Goal: Task Accomplishment & Management: Use online tool/utility

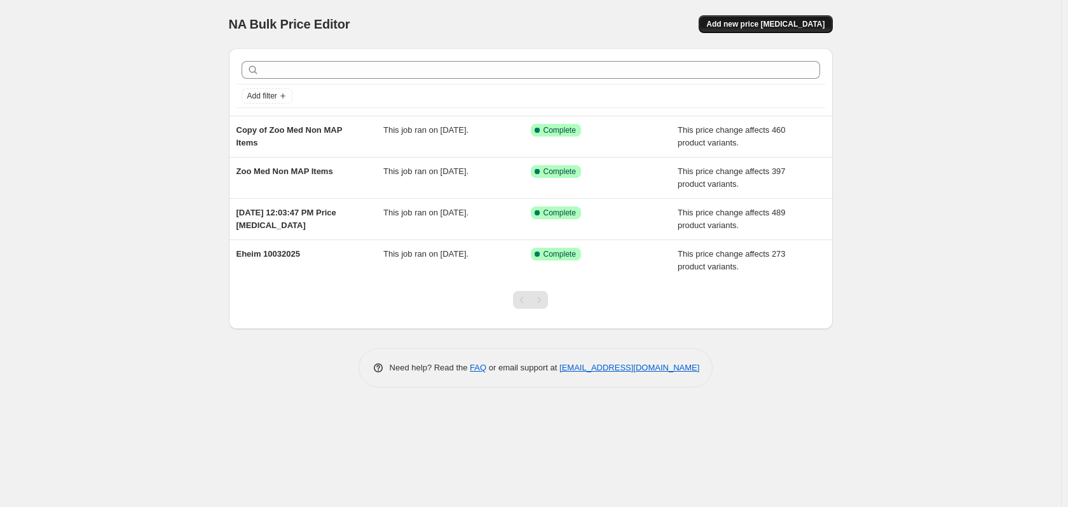
click at [753, 21] on span "Add new price [MEDICAL_DATA]" at bounding box center [765, 24] width 118 height 10
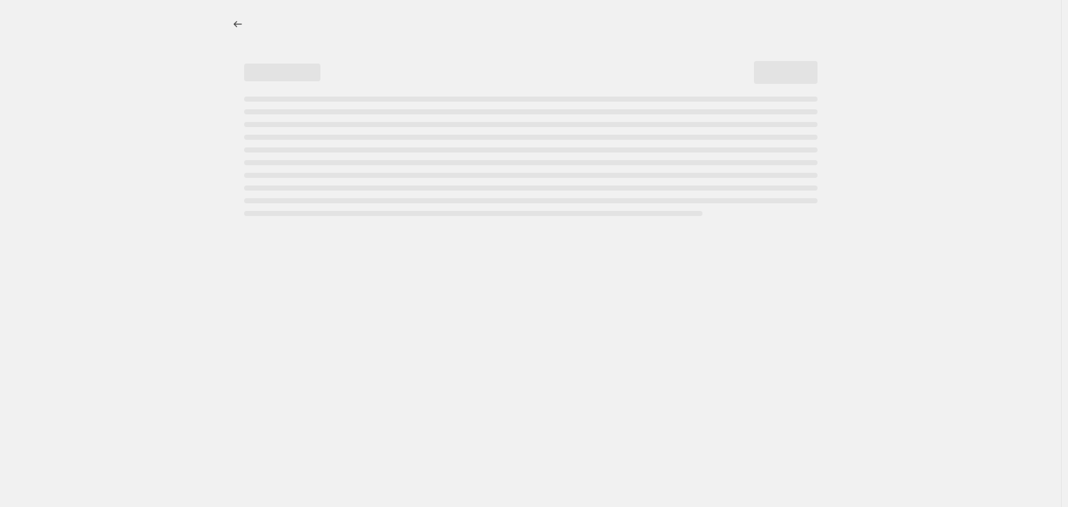
select select "percentage"
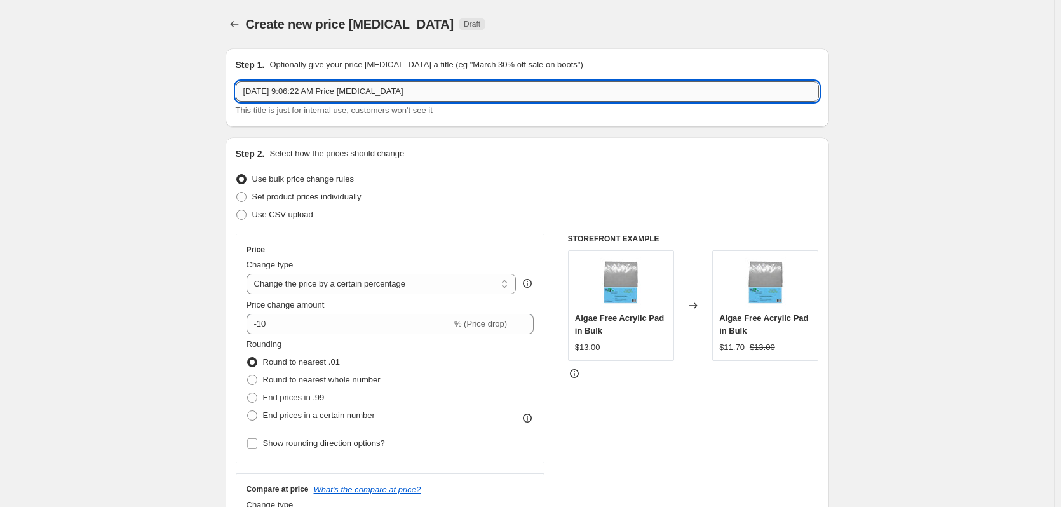
click at [430, 85] on input "[DATE] 9:06:22 AM Price [MEDICAL_DATA]" at bounding box center [527, 91] width 583 height 20
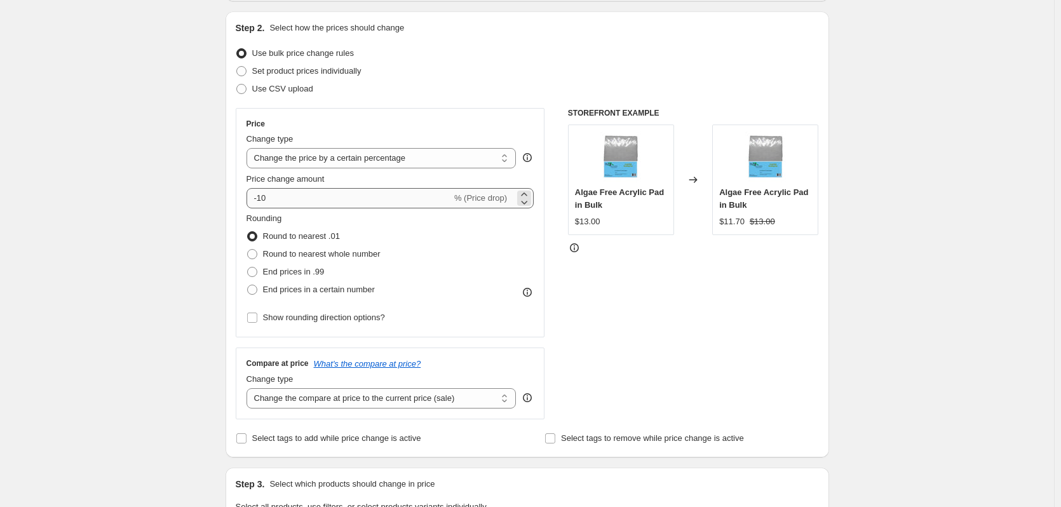
scroll to position [127, 0]
type input "Aqueon"
click at [389, 162] on select "Change the price to a certain amount Change the price by a certain amount Chang…" at bounding box center [382, 157] width 270 height 20
select select "pc"
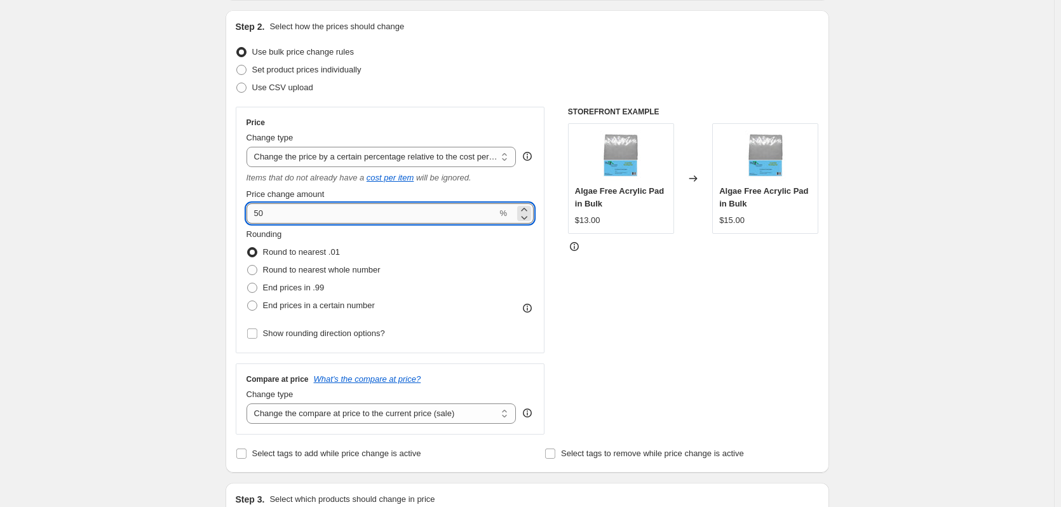
click at [311, 219] on input "50" at bounding box center [372, 213] width 251 height 20
click at [319, 219] on input "30" at bounding box center [372, 213] width 251 height 20
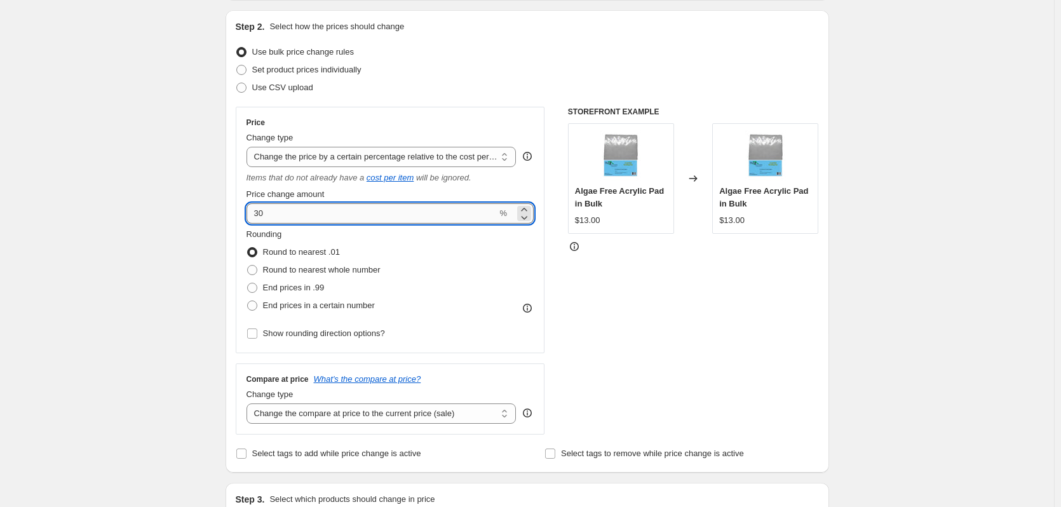
click at [319, 219] on input "30" at bounding box center [372, 213] width 251 height 20
click at [318, 220] on input "30" at bounding box center [372, 213] width 251 height 20
type input "20"
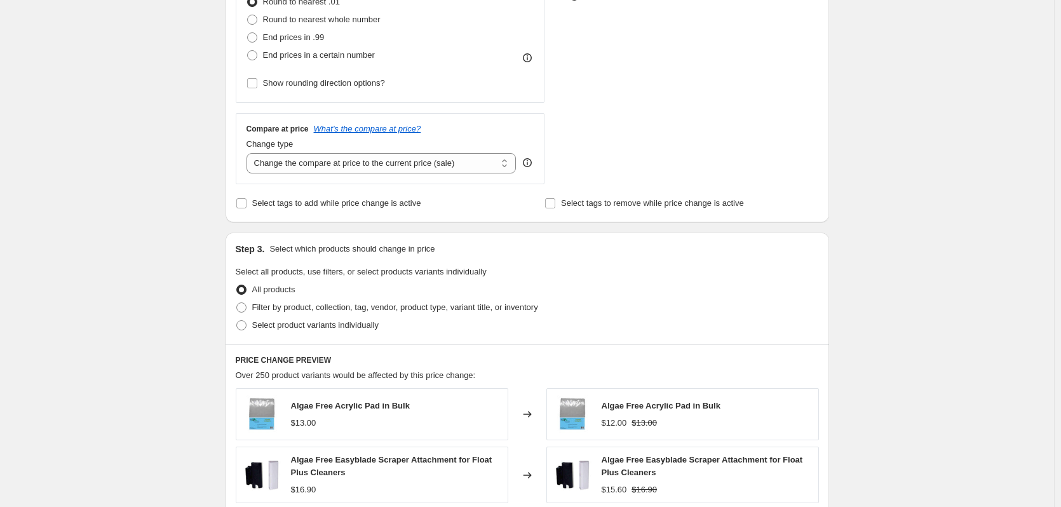
scroll to position [381, 0]
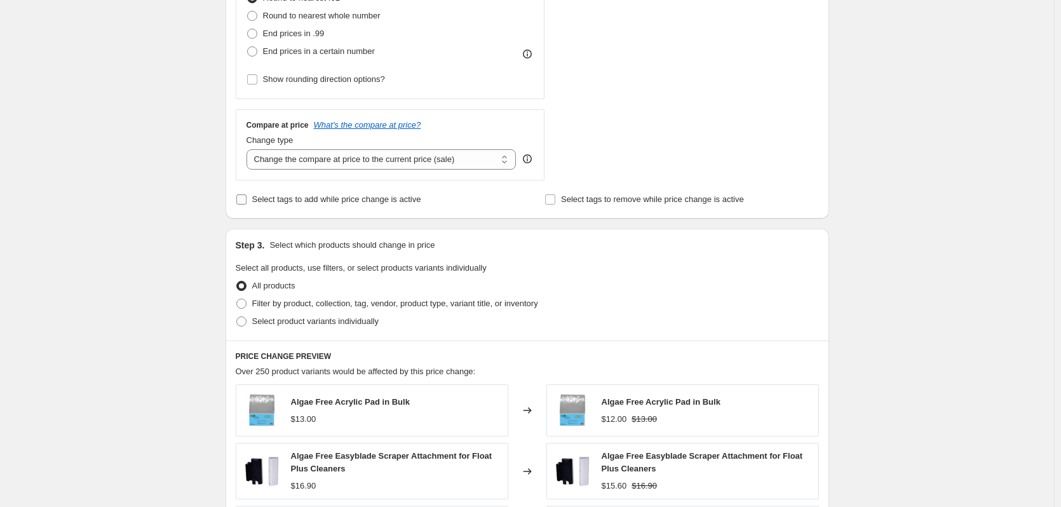
click at [343, 196] on span "Select tags to add while price change is active" at bounding box center [336, 199] width 169 height 10
click at [247, 196] on input "Select tags to add while price change is active" at bounding box center [241, 199] width 10 height 10
checkbox input "true"
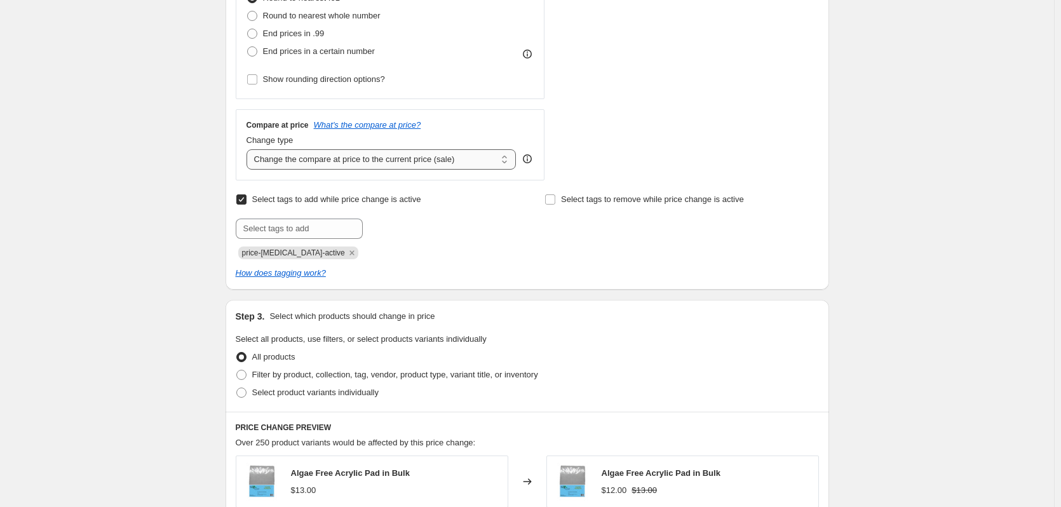
click at [476, 161] on select "Change the compare at price to the current price (sale) Change the compare at p…" at bounding box center [382, 159] width 270 height 20
select select "remove"
click at [249, 149] on select "Change the compare at price to the current price (sale) Change the compare at p…" at bounding box center [382, 159] width 270 height 20
click at [209, 237] on div "Create new price [MEDICAL_DATA]. This page is ready Create new price [MEDICAL_D…" at bounding box center [527, 300] width 1054 height 1363
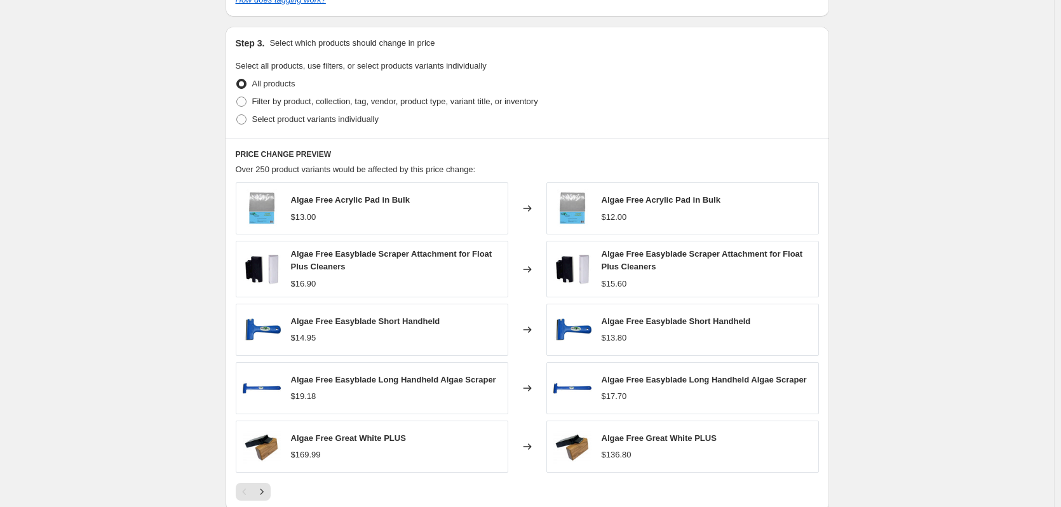
scroll to position [475, 0]
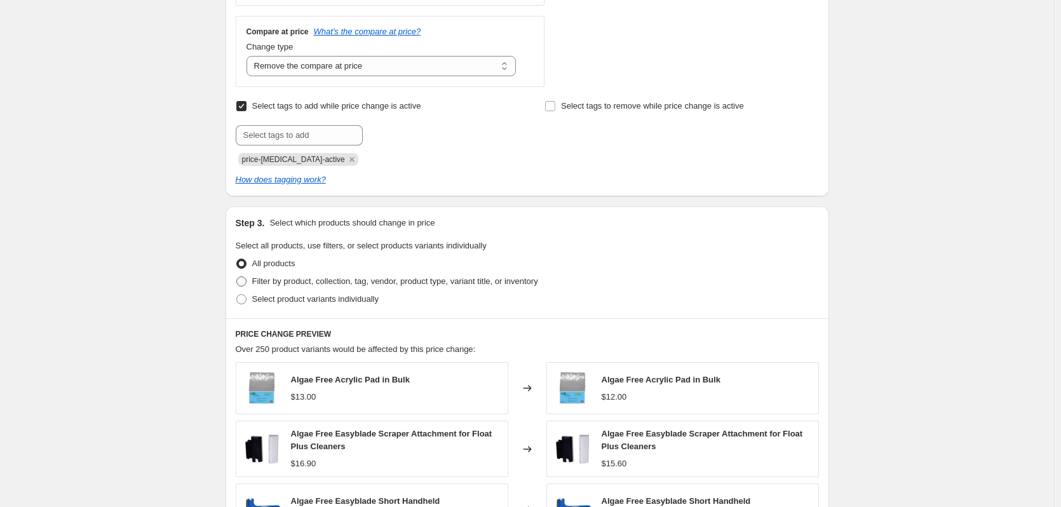
click at [373, 279] on span "Filter by product, collection, tag, vendor, product type, variant title, or inv…" at bounding box center [395, 281] width 286 height 10
click at [237, 277] on input "Filter by product, collection, tag, vendor, product type, variant title, or inv…" at bounding box center [236, 276] width 1 height 1
radio input "true"
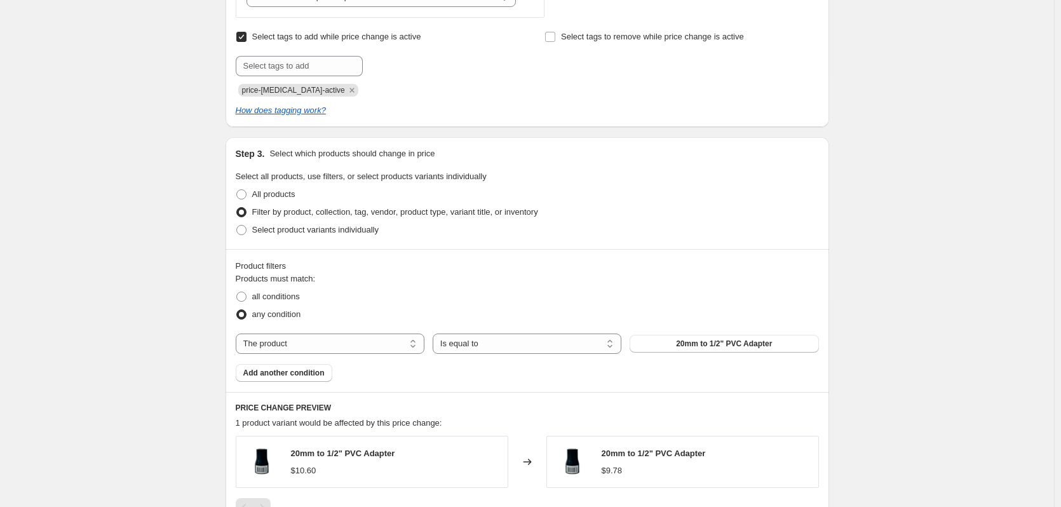
scroll to position [665, 0]
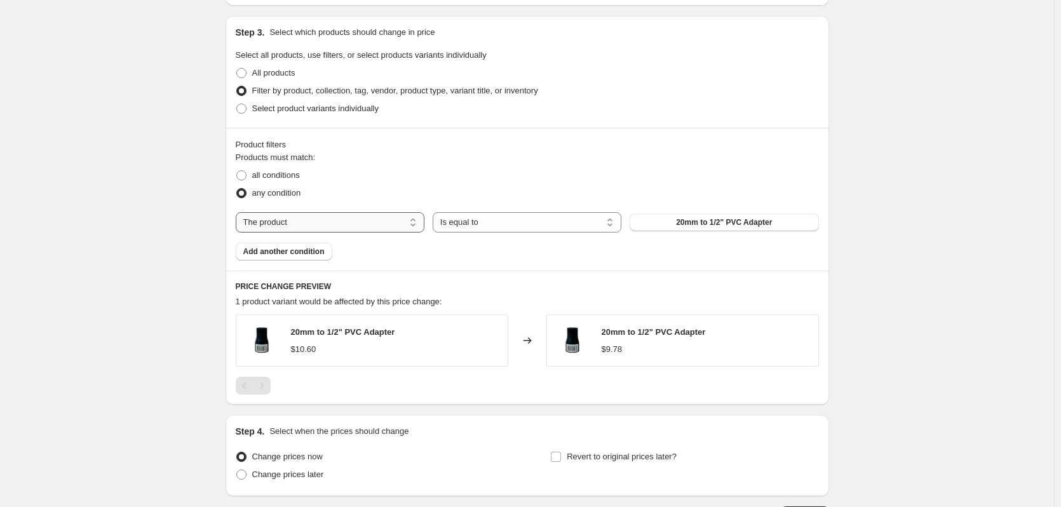
click at [374, 221] on select "The product The product's collection The product's tag The product's vendor The…" at bounding box center [330, 222] width 189 height 20
select select "vendor"
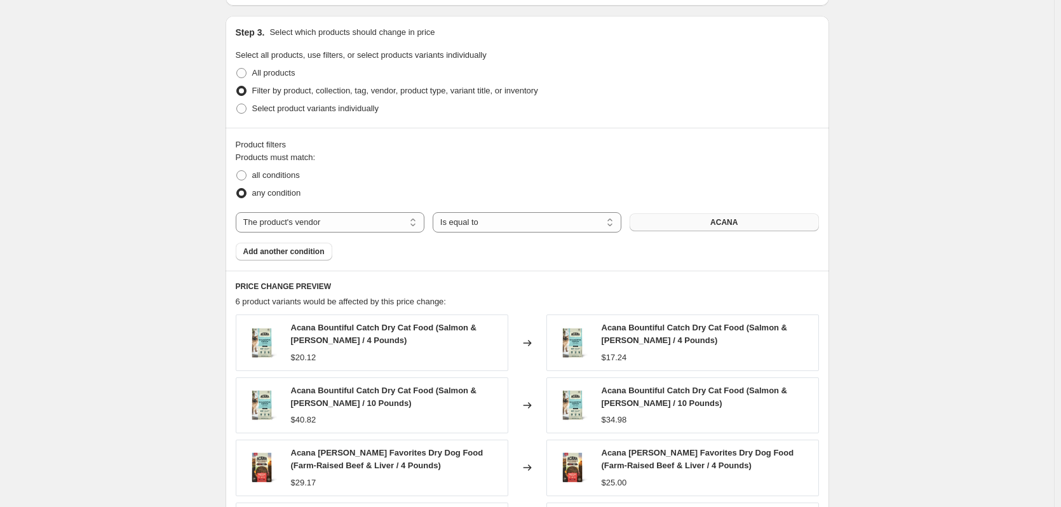
click at [715, 226] on span "ACANA" at bounding box center [724, 222] width 27 height 10
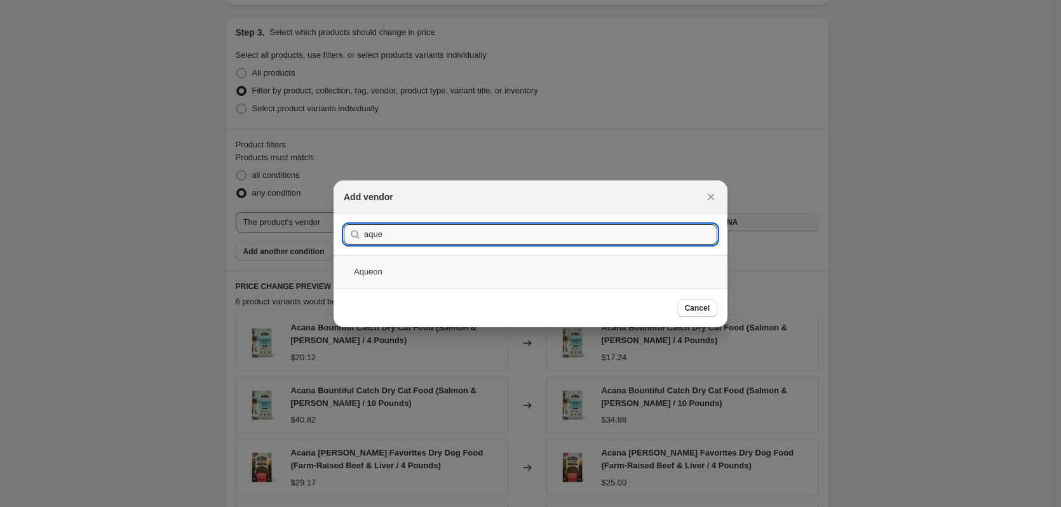
type input "aque"
click at [518, 269] on div "Aqueon" at bounding box center [531, 272] width 394 height 34
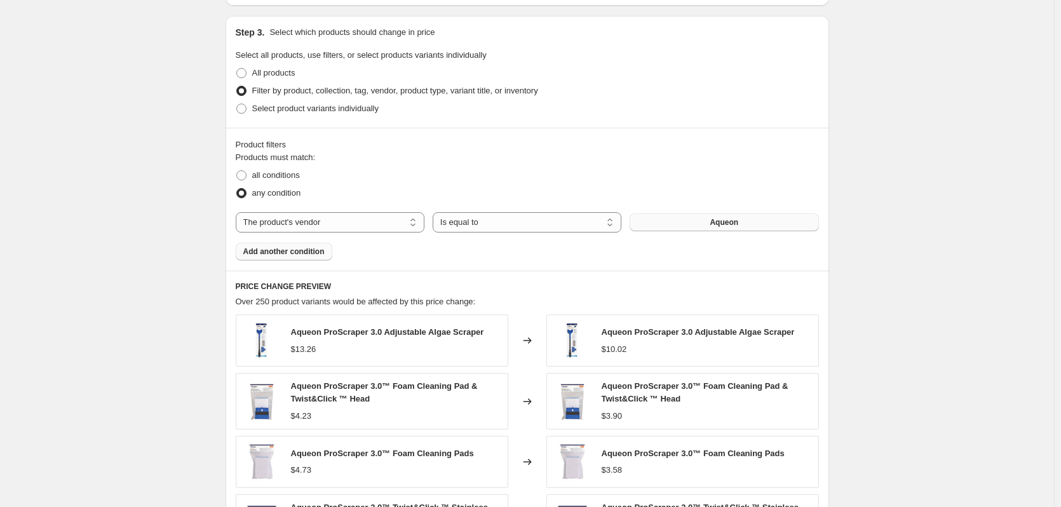
click at [286, 256] on span "Add another condition" at bounding box center [283, 252] width 81 height 10
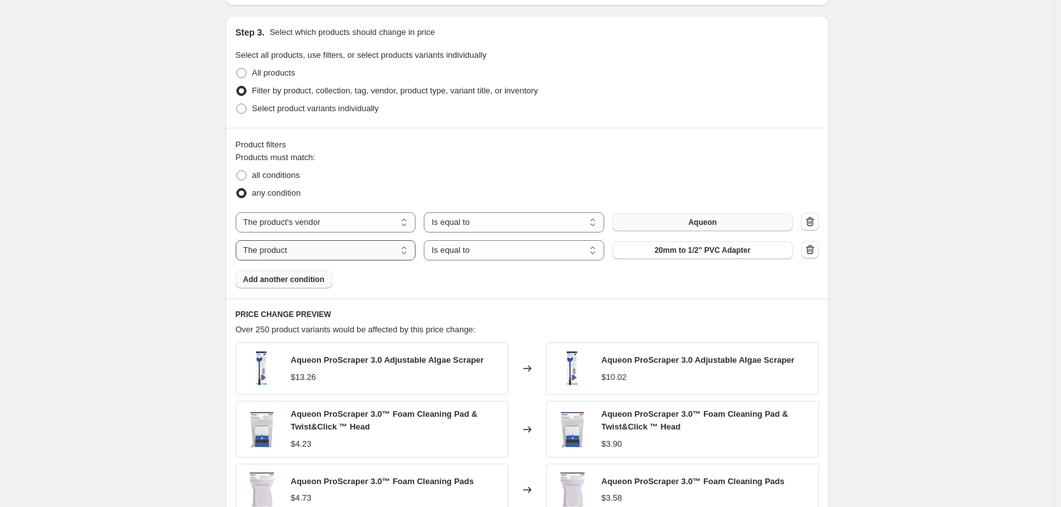
click at [349, 254] on select "The product The product's collection The product's tag The product's vendor The…" at bounding box center [326, 250] width 181 height 20
select select "tag"
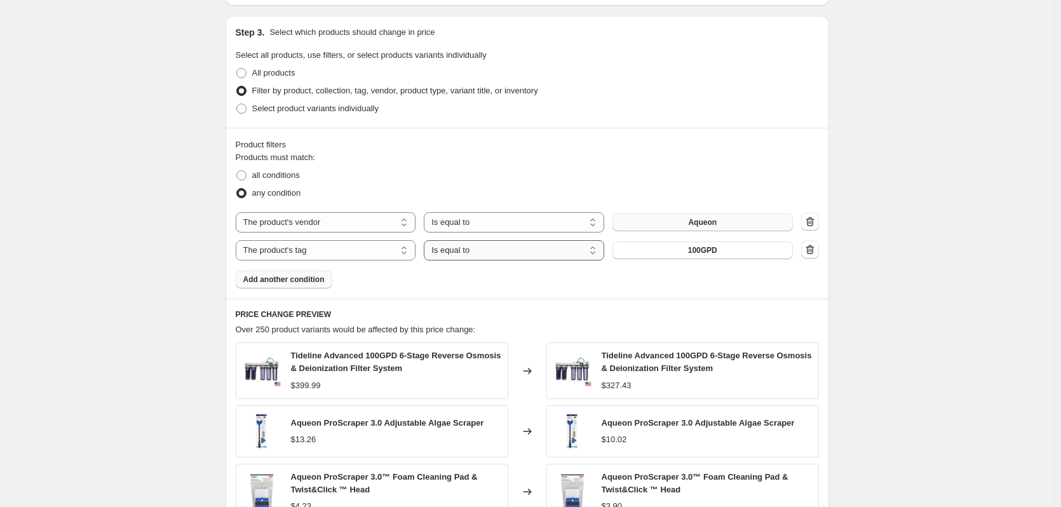
click at [522, 252] on select "Is equal to Is not equal to" at bounding box center [514, 250] width 181 height 20
select select "not_equal"
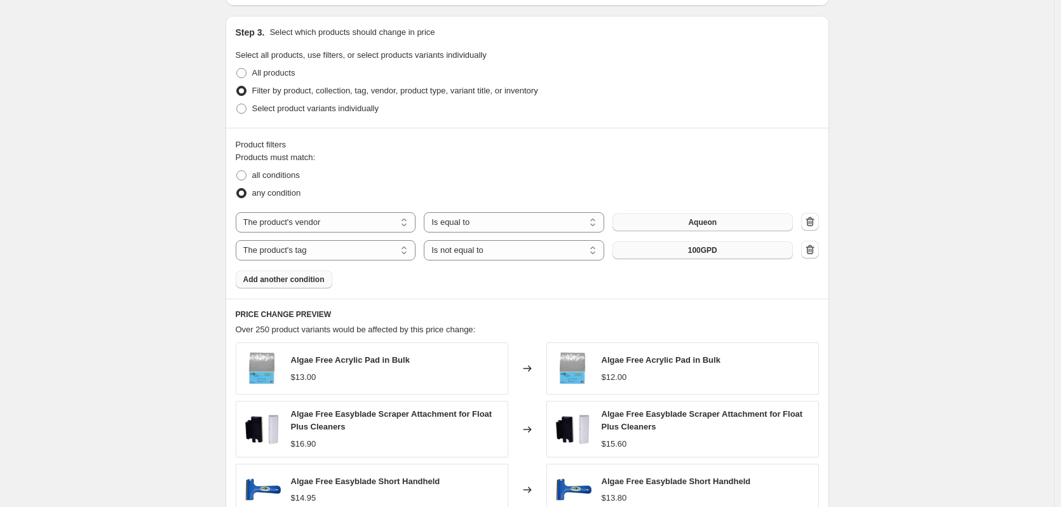
click at [695, 258] on button "100GPD" at bounding box center [703, 251] width 181 height 18
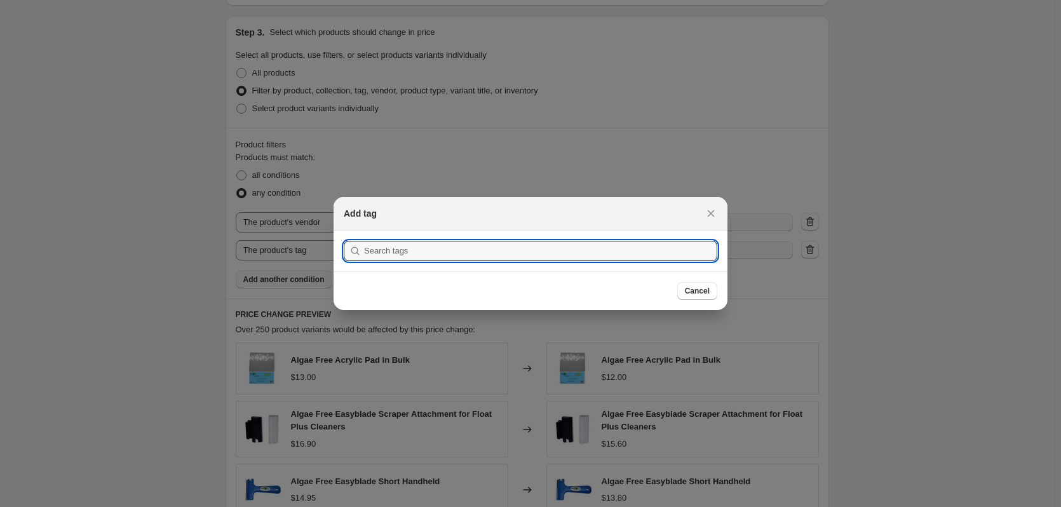
scroll to position [0, 0]
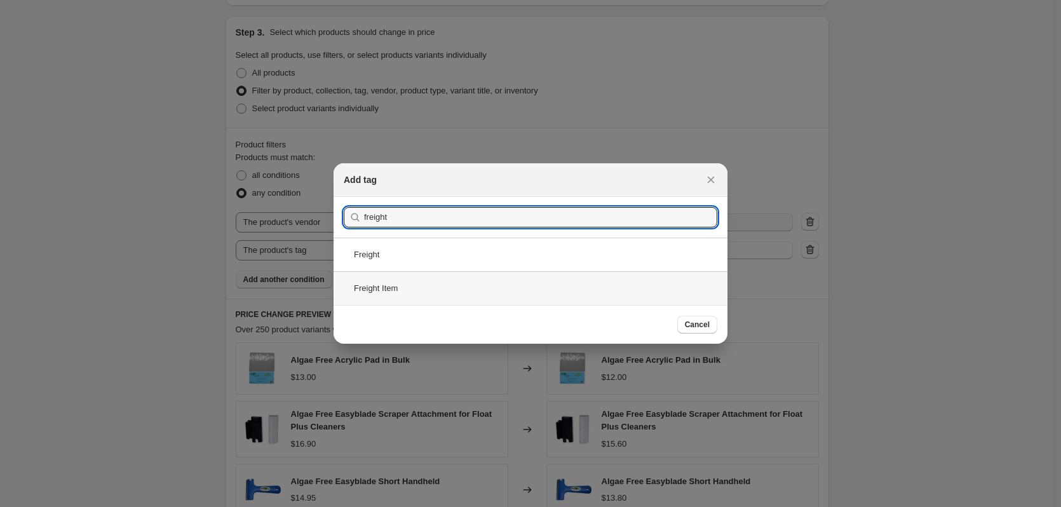
type input "freight"
click at [441, 283] on div "Freight Item" at bounding box center [531, 288] width 394 height 34
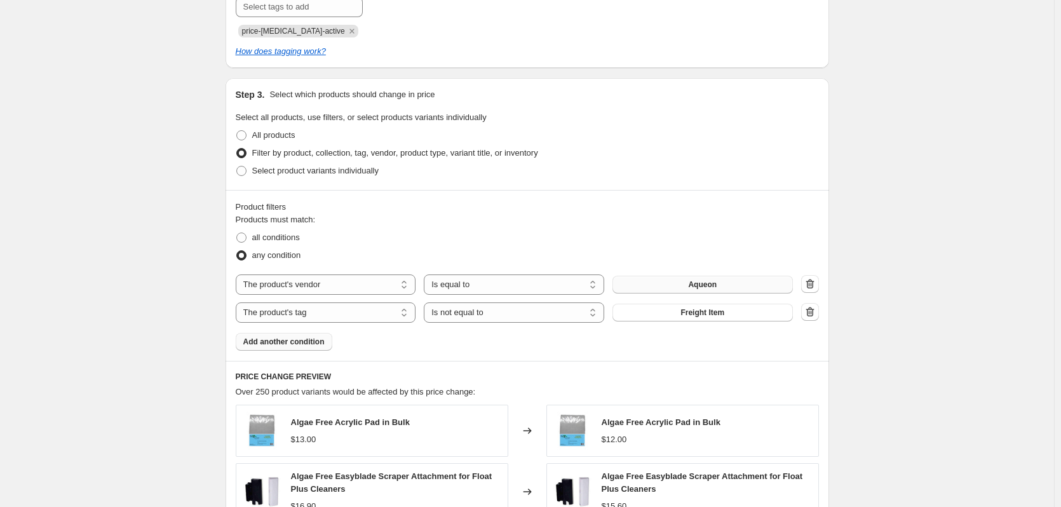
scroll to position [602, 0]
click at [166, 354] on div "Create new price [MEDICAL_DATA]. This page is ready Create new price [MEDICAL_D…" at bounding box center [527, 165] width 1054 height 1534
click at [280, 243] on span "all conditions" at bounding box center [276, 239] width 48 height 10
click at [237, 235] on input "all conditions" at bounding box center [236, 234] width 1 height 1
radio input "true"
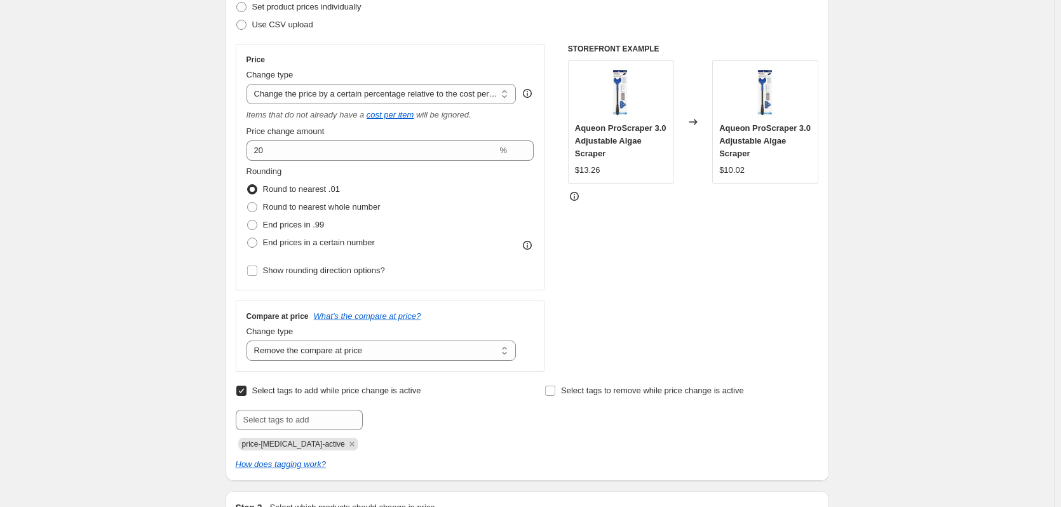
scroll to position [157, 0]
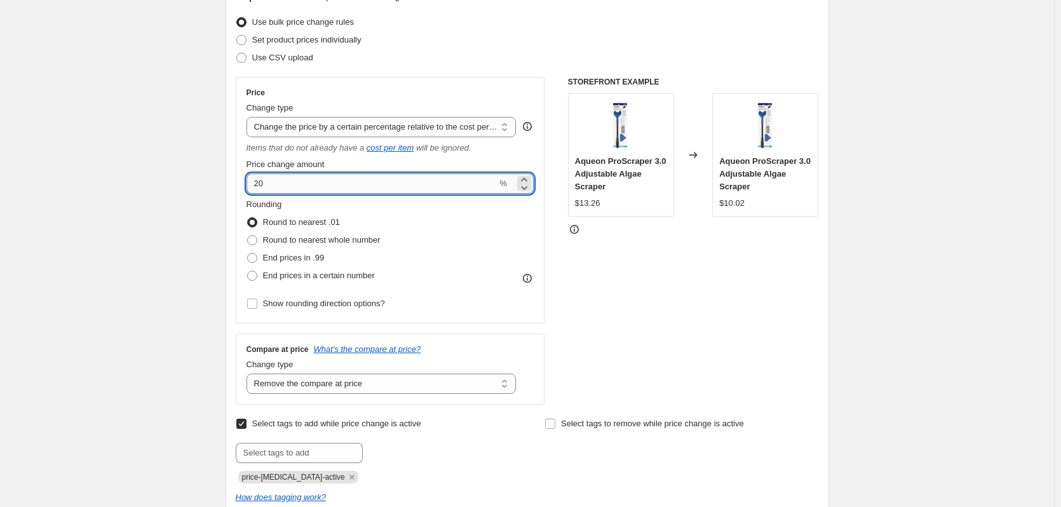
click at [293, 177] on input "20" at bounding box center [372, 184] width 251 height 20
click at [552, 274] on div "Price Change type Change the price to a certain amount Change the price by a ce…" at bounding box center [527, 241] width 583 height 328
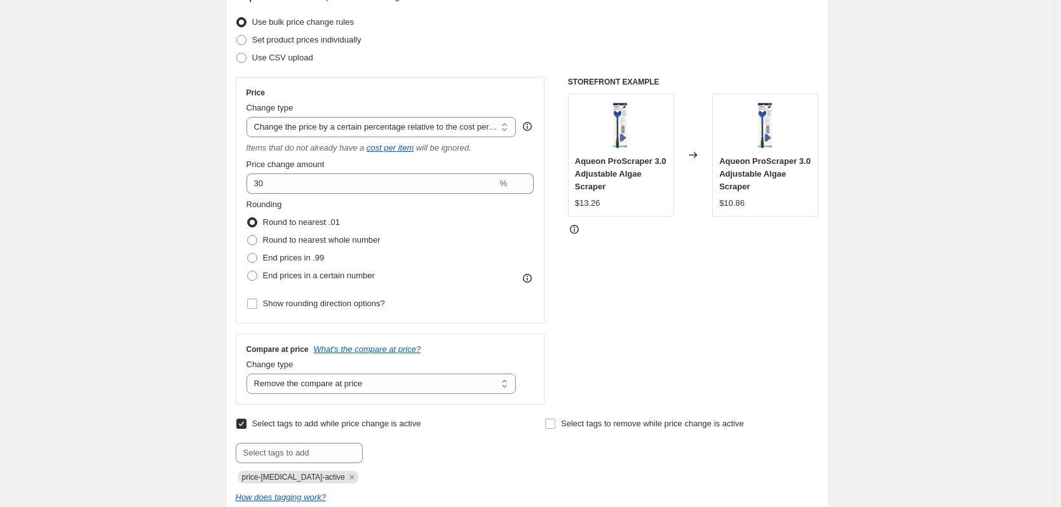
click at [442, 229] on div "Rounding Round to nearest .01 Round to nearest whole number End prices in .99 E…" at bounding box center [391, 241] width 288 height 86
click at [411, 182] on input "30" at bounding box center [372, 184] width 251 height 20
click at [411, 184] on input "30" at bounding box center [372, 184] width 251 height 20
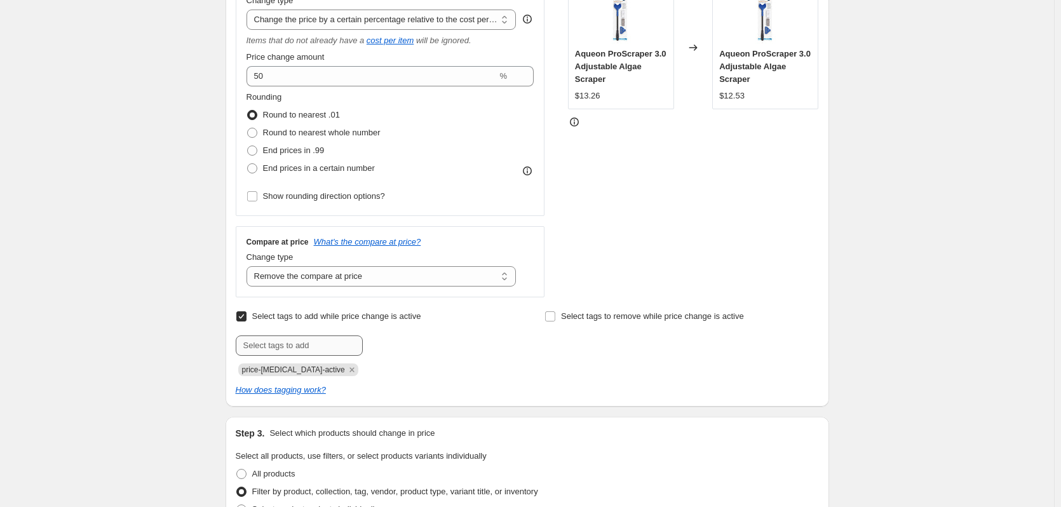
scroll to position [146, 0]
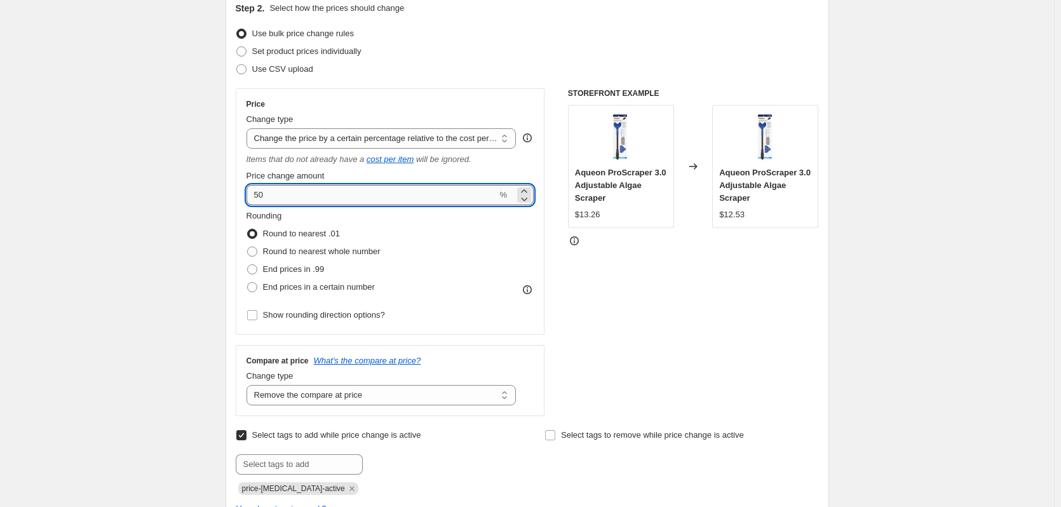
click at [329, 196] on input "50" at bounding box center [372, 195] width 251 height 20
type input "30"
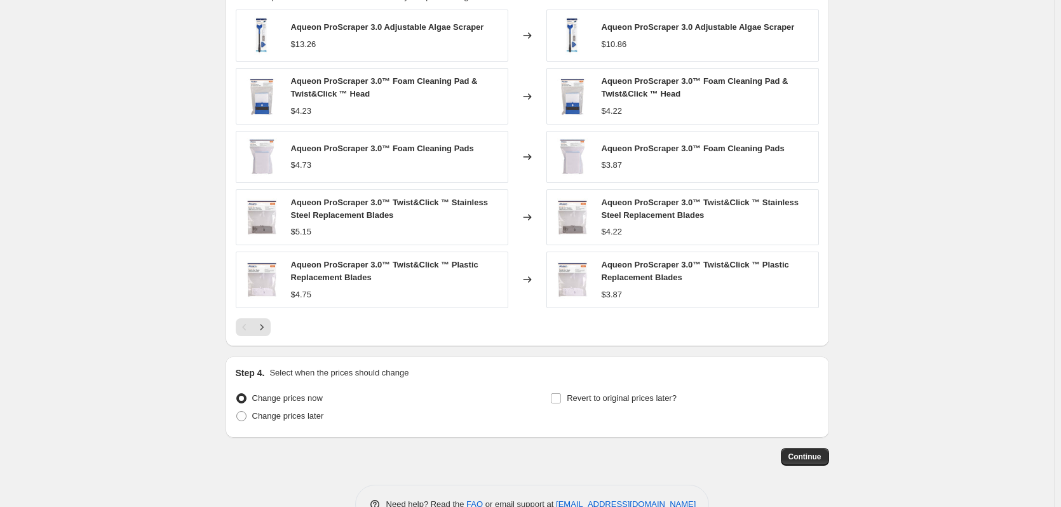
scroll to position [1035, 0]
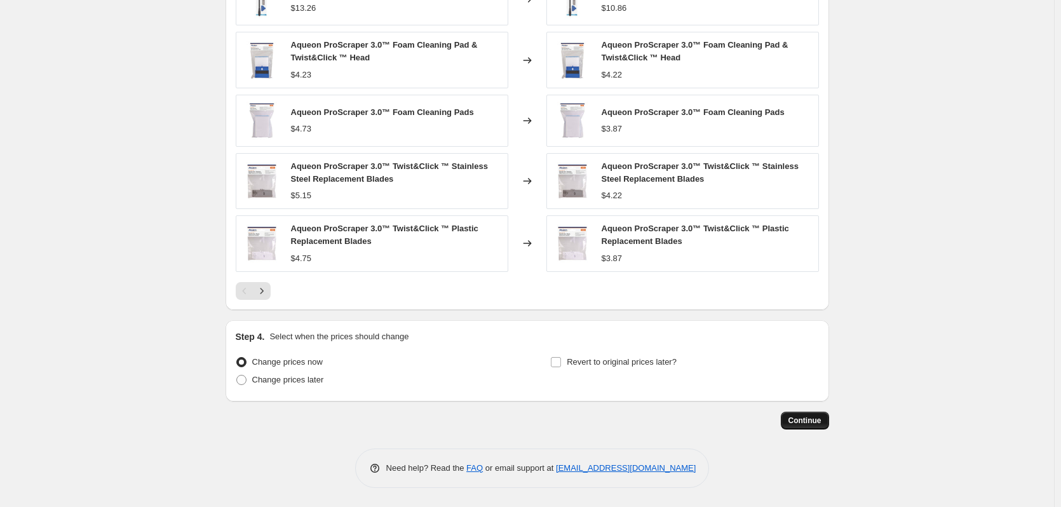
click at [805, 421] on span "Continue" at bounding box center [805, 421] width 33 height 10
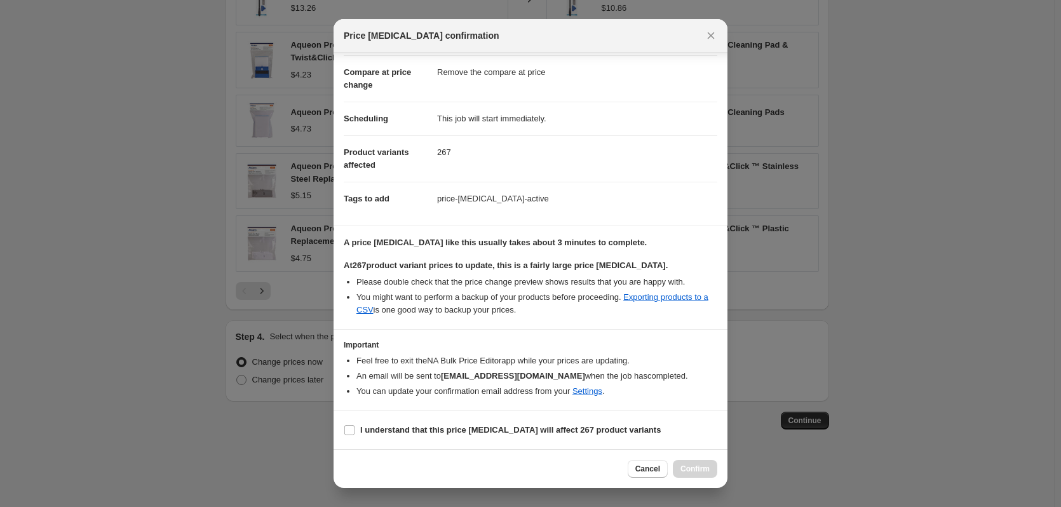
scroll to position [66, 0]
click at [453, 433] on b "I understand that this price [MEDICAL_DATA] will affect 267 product variants" at bounding box center [510, 430] width 301 height 10
click at [355, 433] on input "I understand that this price [MEDICAL_DATA] will affect 267 product variants" at bounding box center [350, 430] width 10 height 10
checkbox input "true"
click at [709, 470] on span "Confirm" at bounding box center [695, 469] width 29 height 10
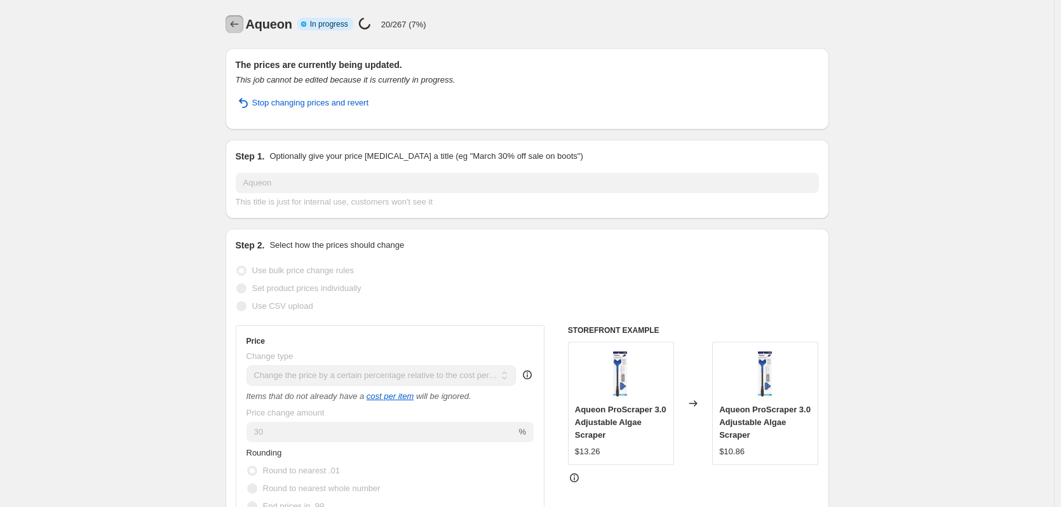
click at [236, 22] on icon "Price change jobs" at bounding box center [234, 24] width 13 height 13
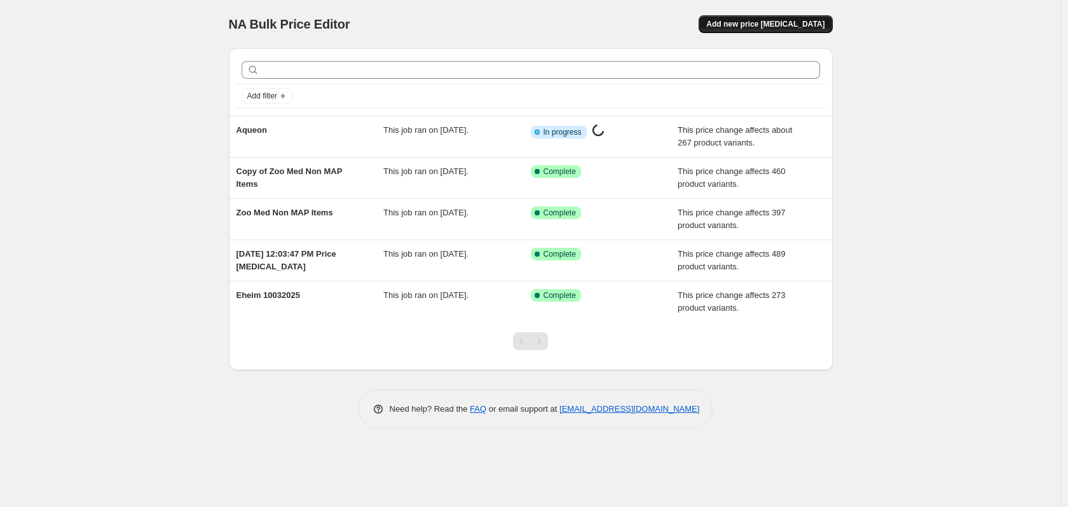
click at [778, 23] on span "Add new price [MEDICAL_DATA]" at bounding box center [765, 24] width 118 height 10
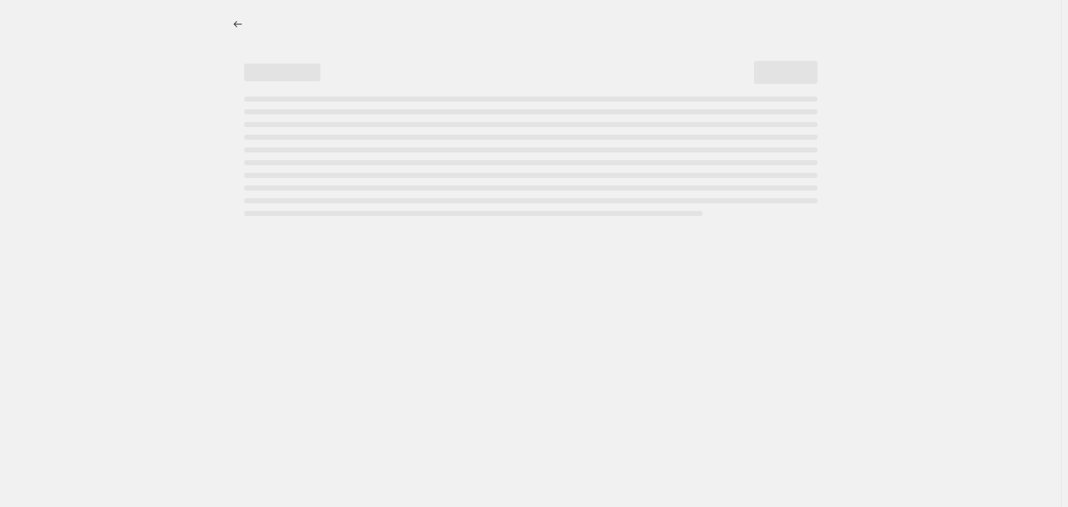
select select "percentage"
